Goal: Find specific page/section: Find specific page/section

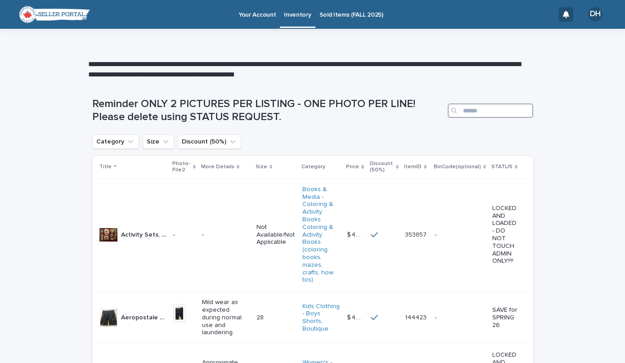
click at [481, 103] on input "Search" at bounding box center [490, 110] width 85 height 14
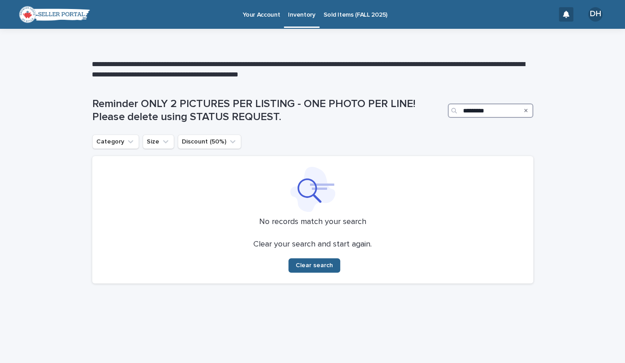
click at [472, 111] on input "*********" at bounding box center [490, 110] width 85 height 14
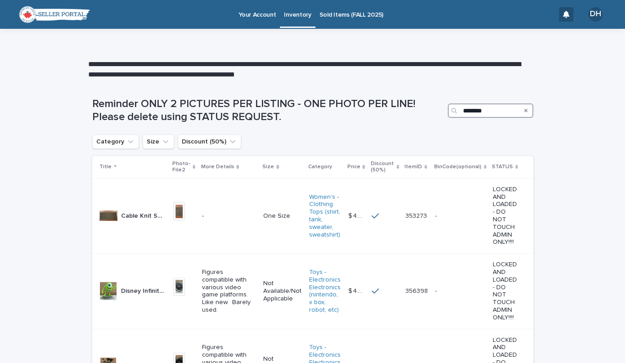
type input "********"
click at [519, 112] on div "Search" at bounding box center [526, 110] width 14 height 14
click at [524, 110] on icon "Search" at bounding box center [526, 111] width 4 height 4
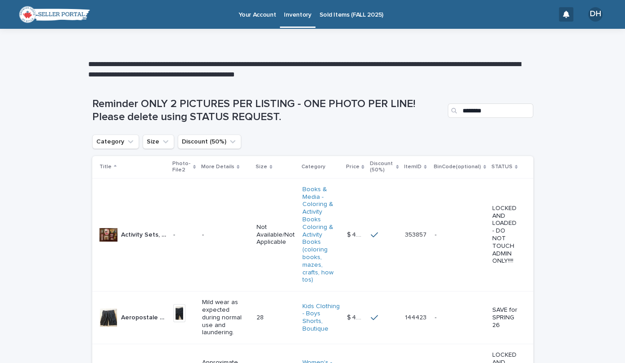
click at [341, 16] on p "Sold Items (FALL 2025)" at bounding box center [351, 9] width 64 height 19
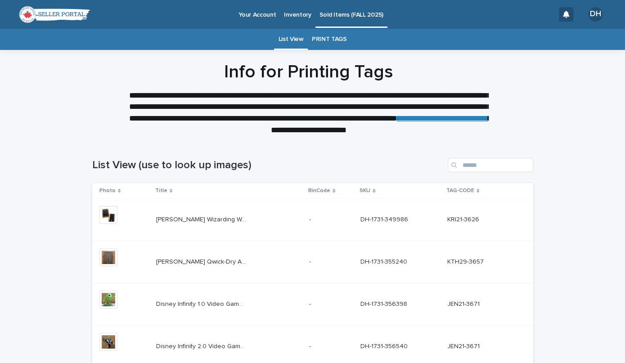
scroll to position [332, 0]
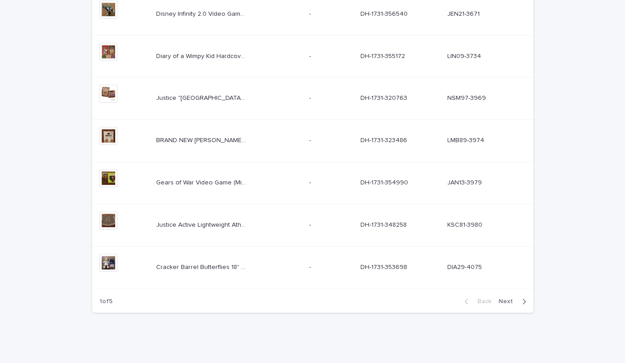
click at [507, 298] on span "Next" at bounding box center [508, 301] width 20 height 6
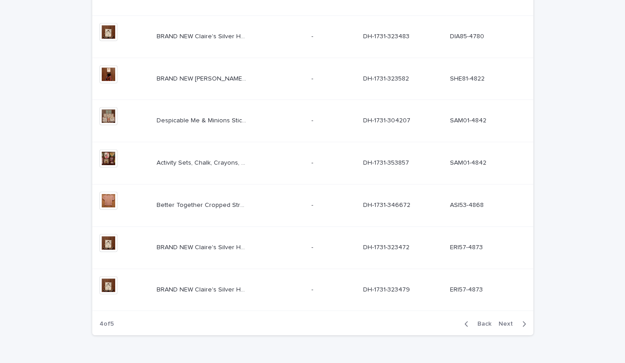
scroll to position [322, 0]
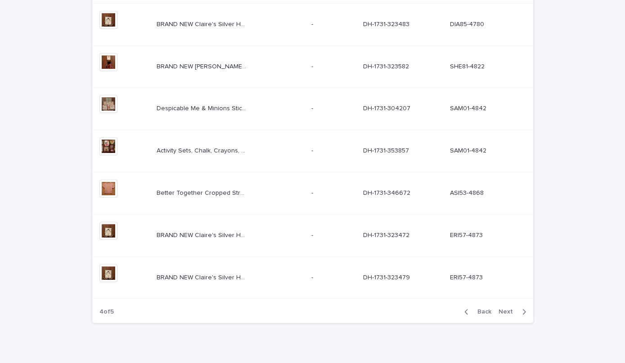
click at [502, 312] on span "Next" at bounding box center [508, 312] width 20 height 6
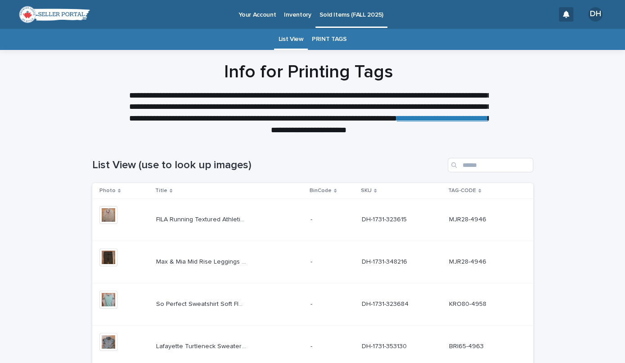
click at [294, 14] on p "Inventory" at bounding box center [297, 9] width 27 height 19
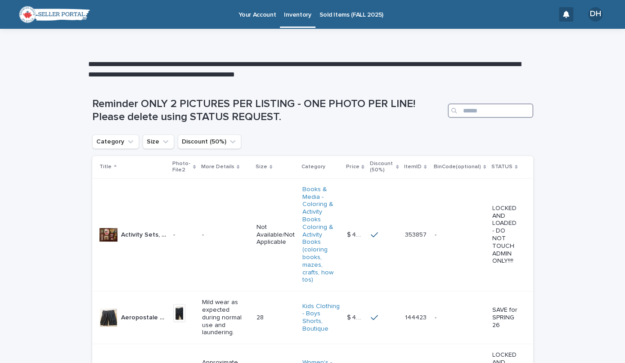
click at [472, 107] on input "Search" at bounding box center [490, 110] width 85 height 14
click at [474, 111] on input "Search" at bounding box center [490, 110] width 85 height 14
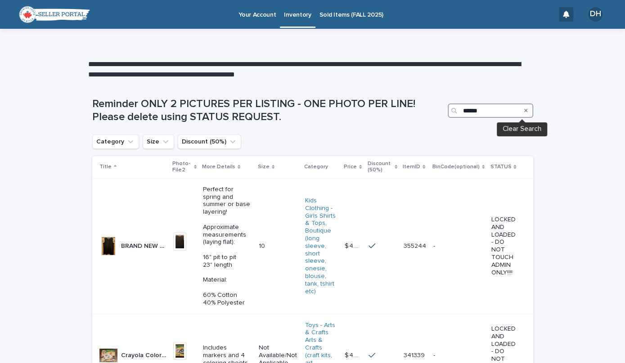
type input "******"
click at [524, 110] on icon "Search" at bounding box center [526, 110] width 4 height 5
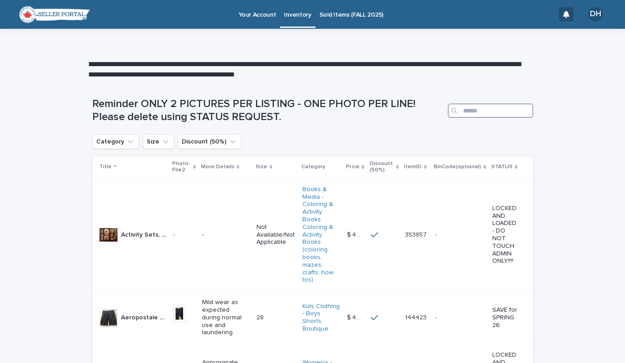
click at [470, 115] on input "Search" at bounding box center [490, 110] width 85 height 14
type input "*"
type input "**"
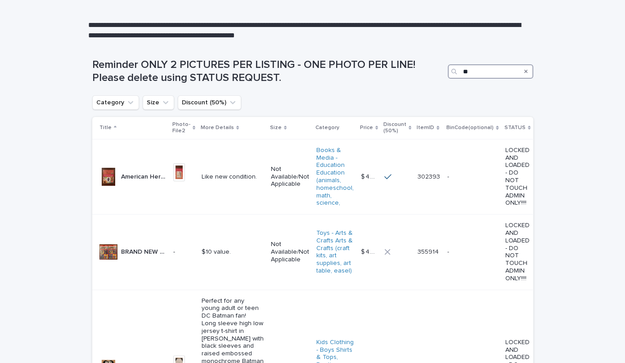
scroll to position [39, 0]
click at [519, 69] on div "Search" at bounding box center [526, 72] width 14 height 14
click at [524, 72] on icon "Search" at bounding box center [526, 72] width 4 height 4
